Goal: Check status

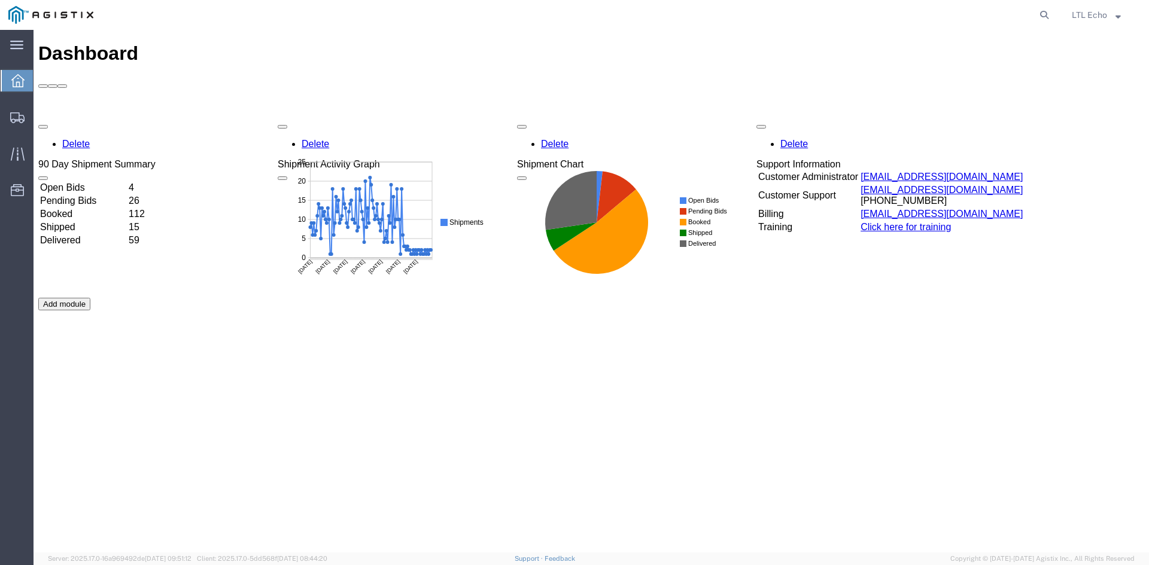
click at [969, 13] on agx-global-search at bounding box center [862, 15] width 383 height 30
click at [1041, 10] on icon at bounding box center [1044, 15] width 17 height 17
paste input "56522425"
type input "56522425"
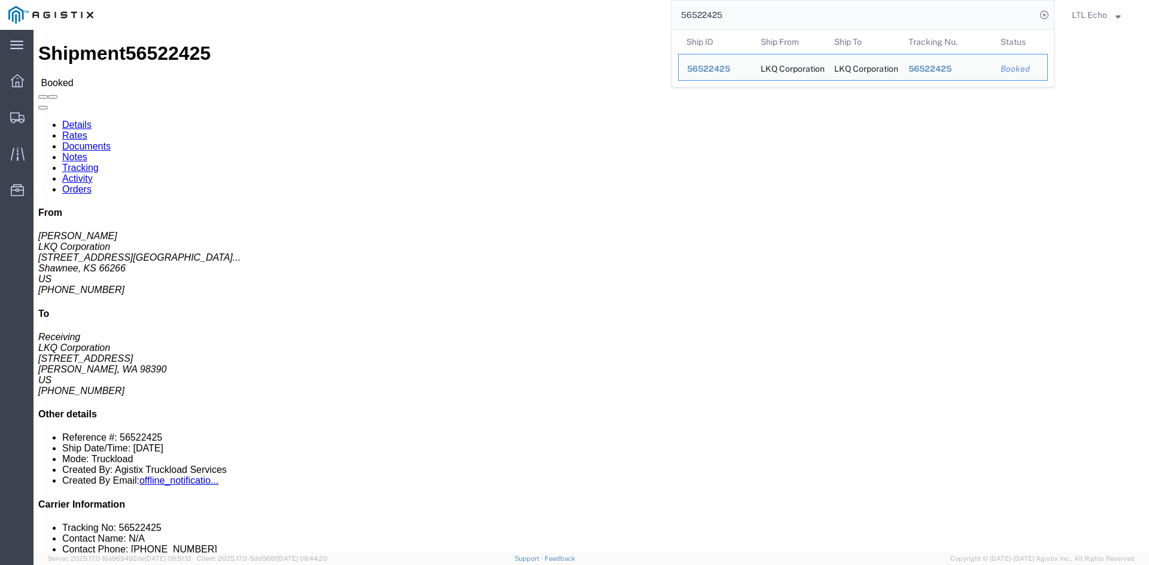
click span "56522425"
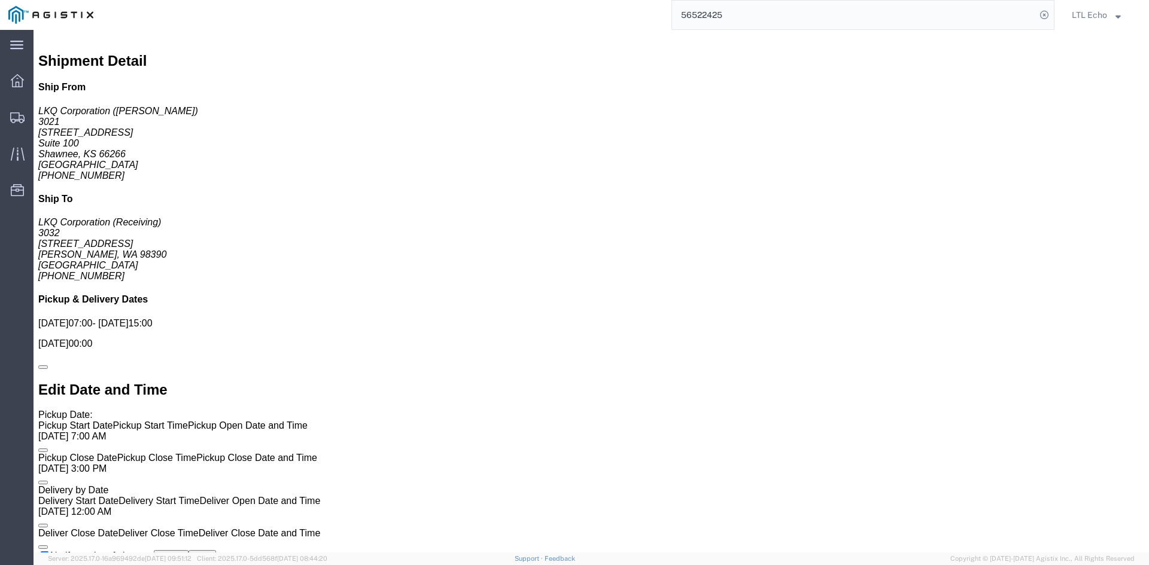
scroll to position [778, 0]
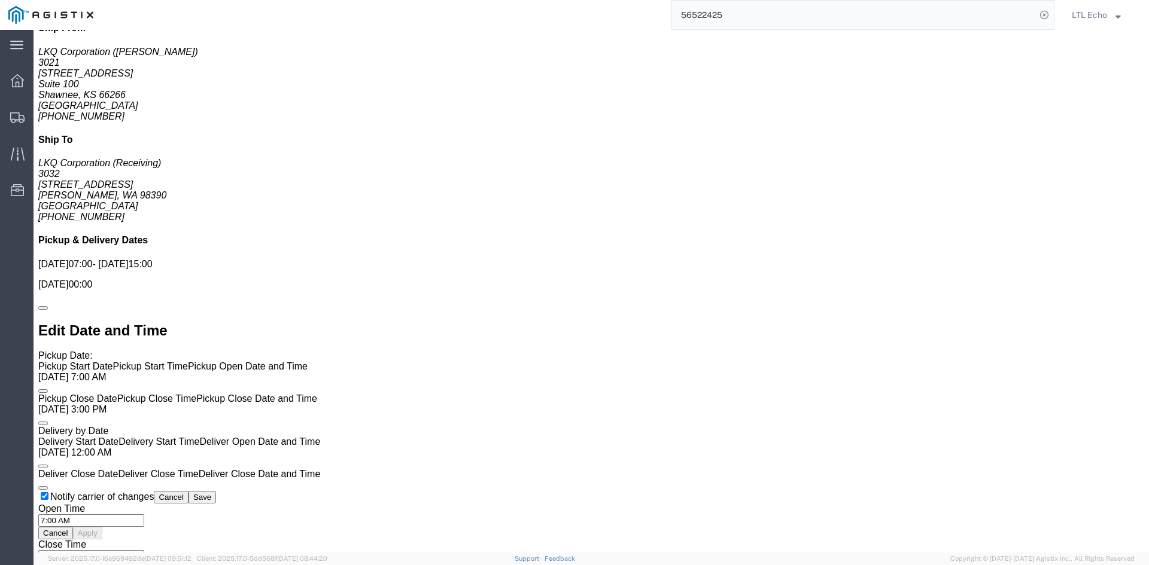
click link "Rates"
